Goal: Check status: Check status

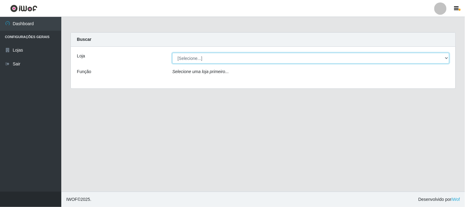
click at [449, 60] on select "[Selecione...] Rede Compras Supermercados - LOJA 1" at bounding box center [310, 58] width 277 height 11
select select "158"
click at [172, 53] on select "[Selecione...] Rede Compras Supermercados - LOJA 1" at bounding box center [310, 58] width 277 height 11
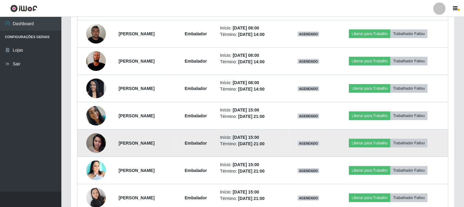
scroll to position [310, 0]
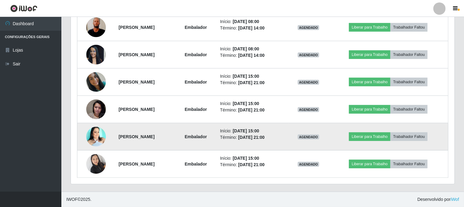
click at [91, 134] on img at bounding box center [96, 137] width 20 height 20
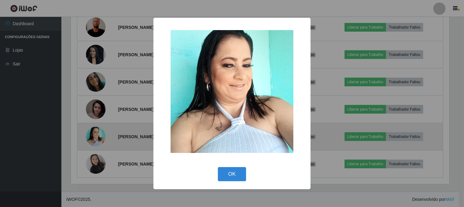
scroll to position [127, 380]
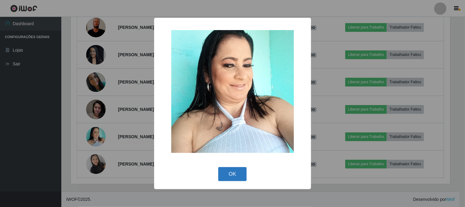
click at [240, 173] on button "OK" at bounding box center [232, 174] width 29 height 14
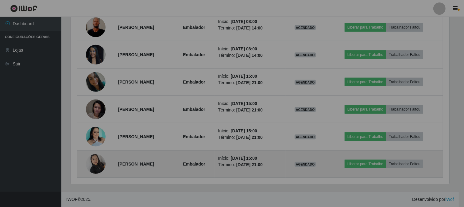
scroll to position [127, 384]
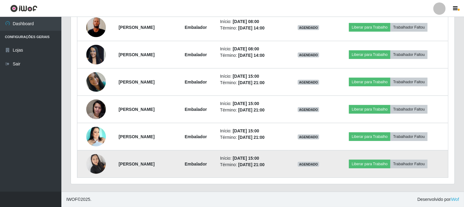
click at [90, 163] on img at bounding box center [96, 164] width 20 height 26
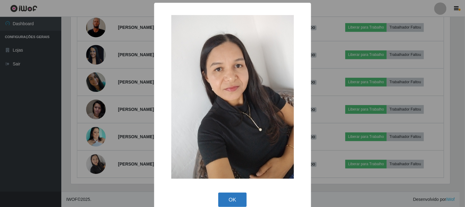
click at [225, 199] on button "OK" at bounding box center [232, 199] width 29 height 14
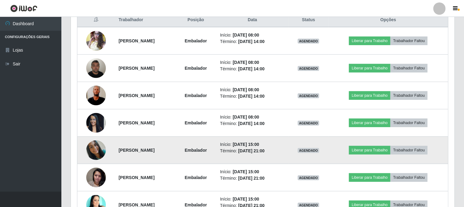
scroll to position [276, 0]
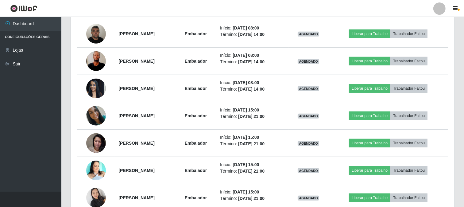
click at [458, 110] on div "Hoje 1 dia 3 dias 1 Semana Não encerrados Trabalhador Posição Data Status Opçõe…" at bounding box center [262, 91] width 393 height 268
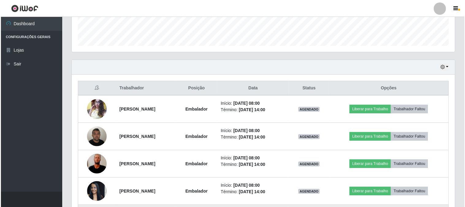
scroll to position [208, 0]
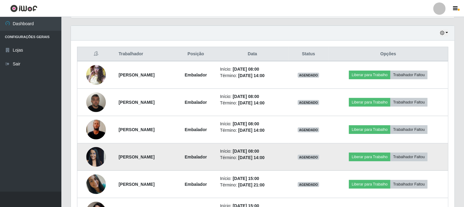
click at [97, 158] on img at bounding box center [96, 157] width 20 height 26
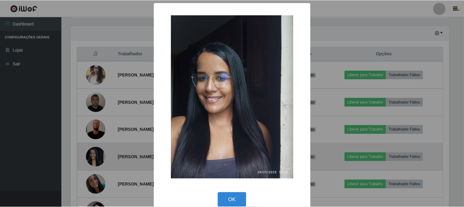
scroll to position [127, 380]
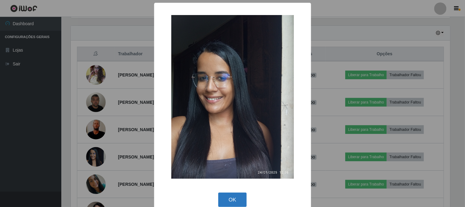
click at [224, 199] on button "OK" at bounding box center [232, 199] width 29 height 14
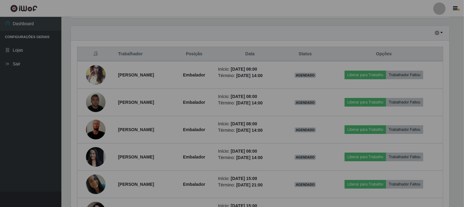
scroll to position [127, 384]
